Goal: Task Accomplishment & Management: Manage account settings

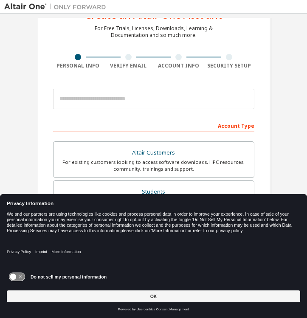
scroll to position [35, 0]
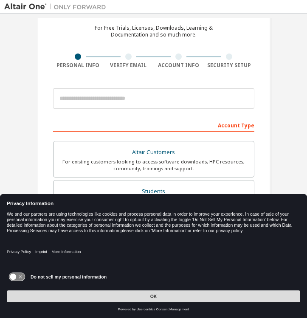
click at [155, 293] on button "OK" at bounding box center [154, 297] width 294 height 12
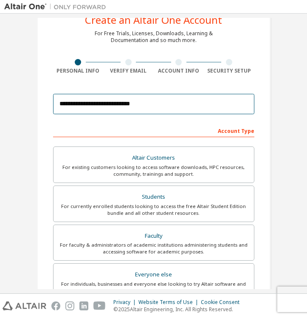
scroll to position [31, 0]
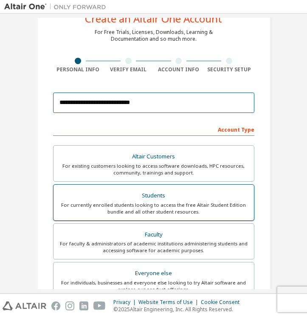
type input "**********"
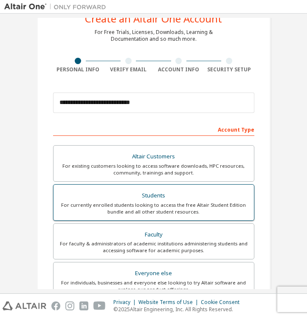
click at [85, 202] on div "For currently enrolled students looking to access the free Altair Student Editi…" at bounding box center [154, 209] width 190 height 14
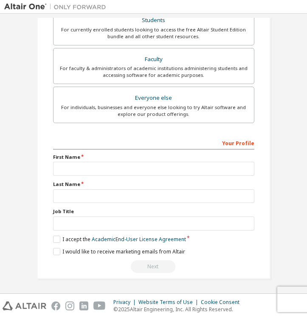
scroll to position [210, 0]
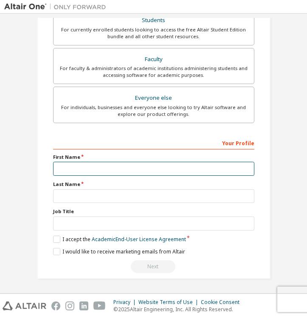
type input "*"
type input "***"
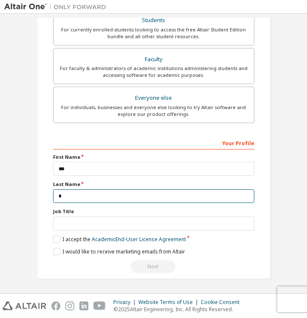
scroll to position [207, 0]
type input "****"
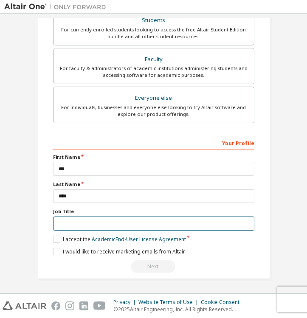
click at [245, 225] on input "text" at bounding box center [153, 224] width 201 height 14
click at [245, 222] on input "text" at bounding box center [153, 224] width 201 height 14
click at [192, 226] on input "text" at bounding box center [153, 224] width 201 height 14
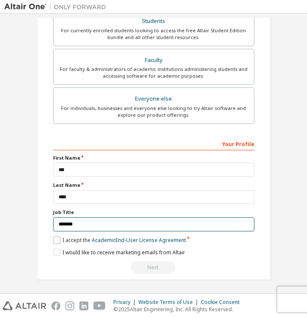
type input "*******"
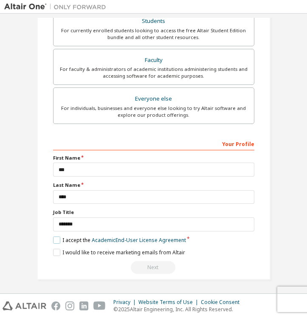
click at [55, 237] on label "I accept the Academic End-User License Agreement" at bounding box center [119, 240] width 133 height 7
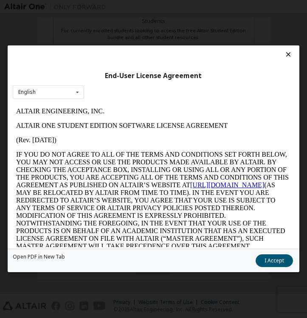
scroll to position [0, 0]
click at [267, 259] on button "I Accept" at bounding box center [274, 261] width 37 height 13
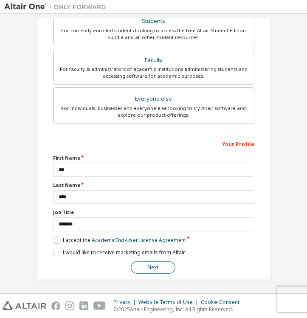
click at [146, 273] on button "Next" at bounding box center [153, 267] width 45 height 13
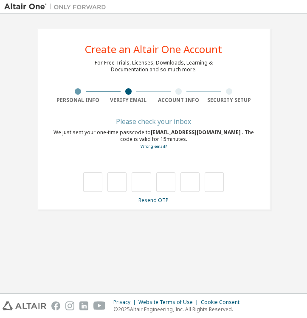
type input "*"
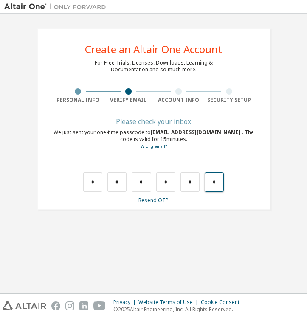
type input "*"
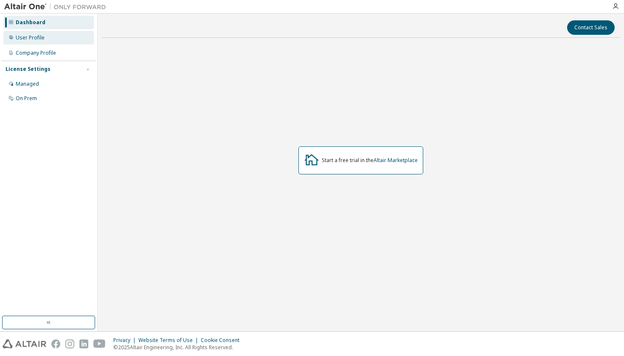
click at [57, 42] on div "User Profile" at bounding box center [48, 38] width 90 height 14
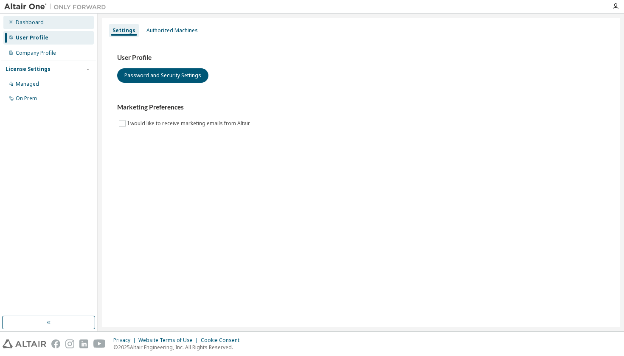
click at [50, 23] on div "Dashboard" at bounding box center [48, 23] width 90 height 14
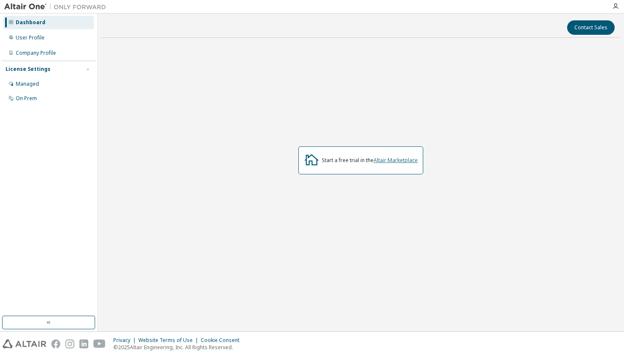
click at [390, 161] on link "Altair Marketplace" at bounding box center [396, 160] width 44 height 7
